Goal: Information Seeking & Learning: Learn about a topic

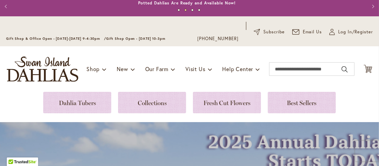
scroll to position [15, 0]
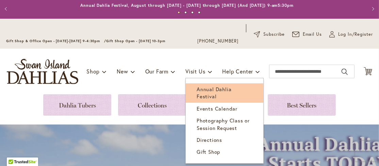
click at [204, 89] on span "Annual Dahlia Festival" at bounding box center [214, 93] width 35 height 14
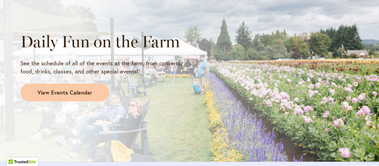
scroll to position [631, 0]
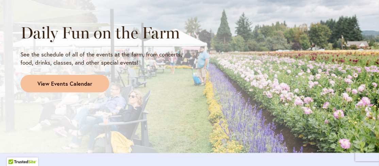
click at [63, 83] on span "View Events Calendar" at bounding box center [64, 84] width 55 height 8
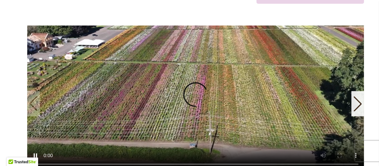
scroll to position [162, 0]
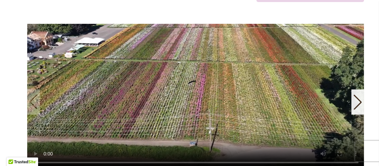
click at [358, 102] on icon "Next slide" at bounding box center [357, 102] width 9 height 15
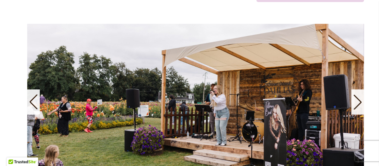
click at [358, 102] on icon "Next slide" at bounding box center [357, 102] width 9 height 15
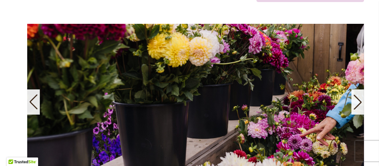
click at [358, 102] on icon "Next slide" at bounding box center [357, 102] width 9 height 15
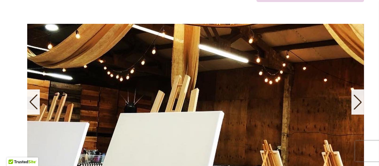
click at [358, 102] on icon "Next slide" at bounding box center [357, 102] width 9 height 15
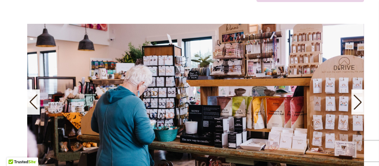
click at [358, 102] on icon "Next slide" at bounding box center [357, 102] width 9 height 15
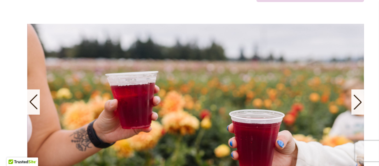
click at [358, 102] on icon "Next slide" at bounding box center [357, 102] width 9 height 15
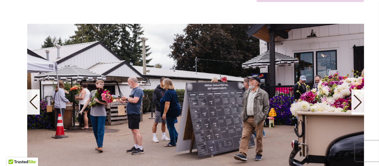
click at [358, 102] on icon "Next slide" at bounding box center [357, 102] width 9 height 15
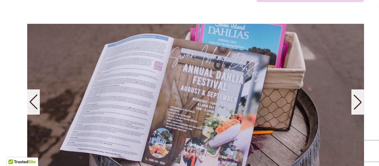
click at [358, 102] on icon "Next slide" at bounding box center [357, 102] width 9 height 15
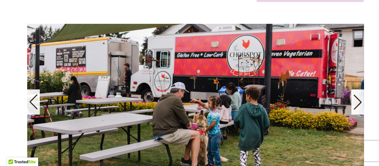
click at [358, 102] on icon "Next slide" at bounding box center [357, 102] width 9 height 15
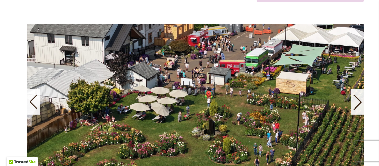
click at [358, 102] on icon "Next slide" at bounding box center [357, 102] width 9 height 15
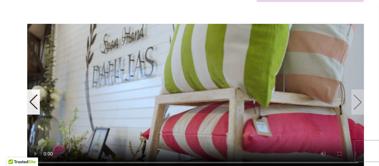
click at [358, 102] on video "11 / 11" at bounding box center [195, 97] width 337 height 146
